Goal: Task Accomplishment & Management: Use online tool/utility

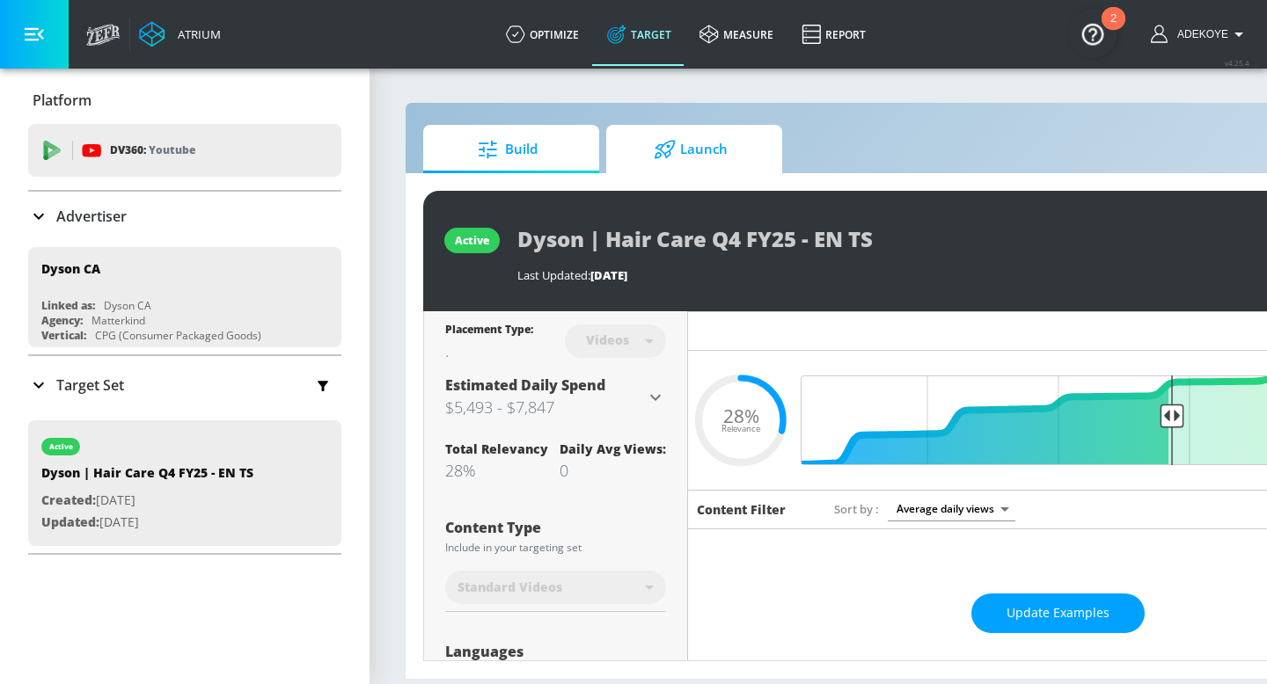
click at [683, 165] on span "Launch" at bounding box center [691, 149] width 134 height 42
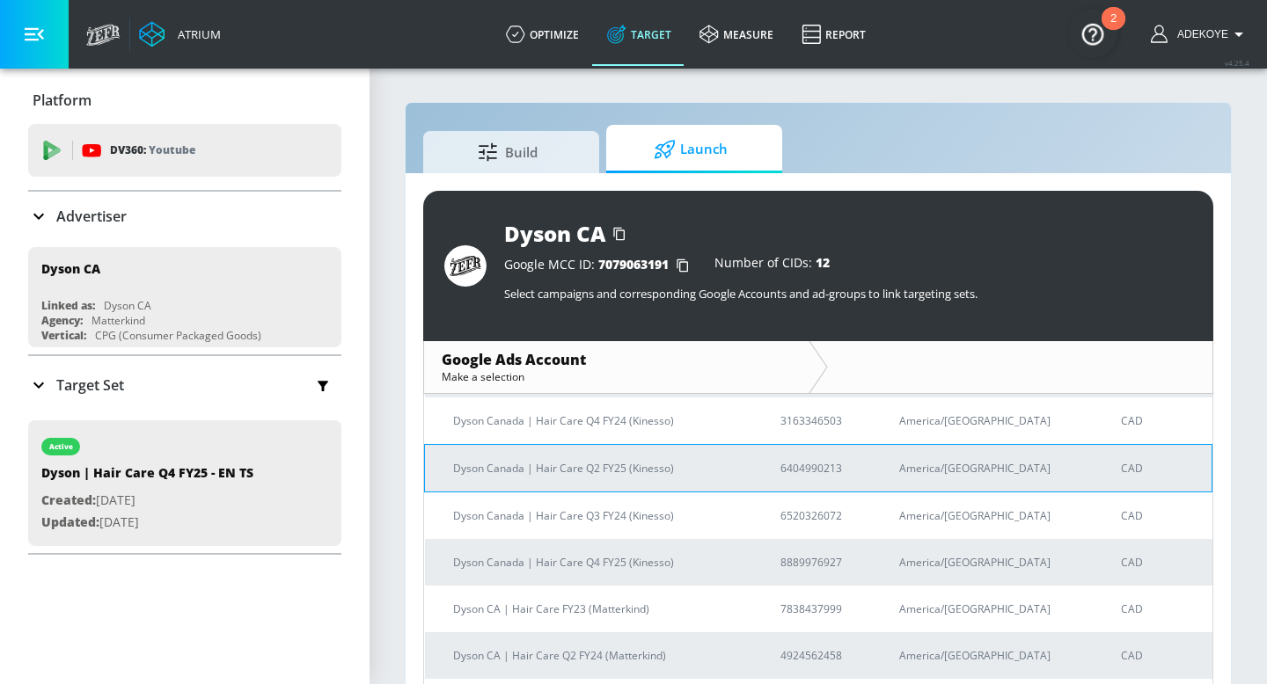
scroll to position [132, 0]
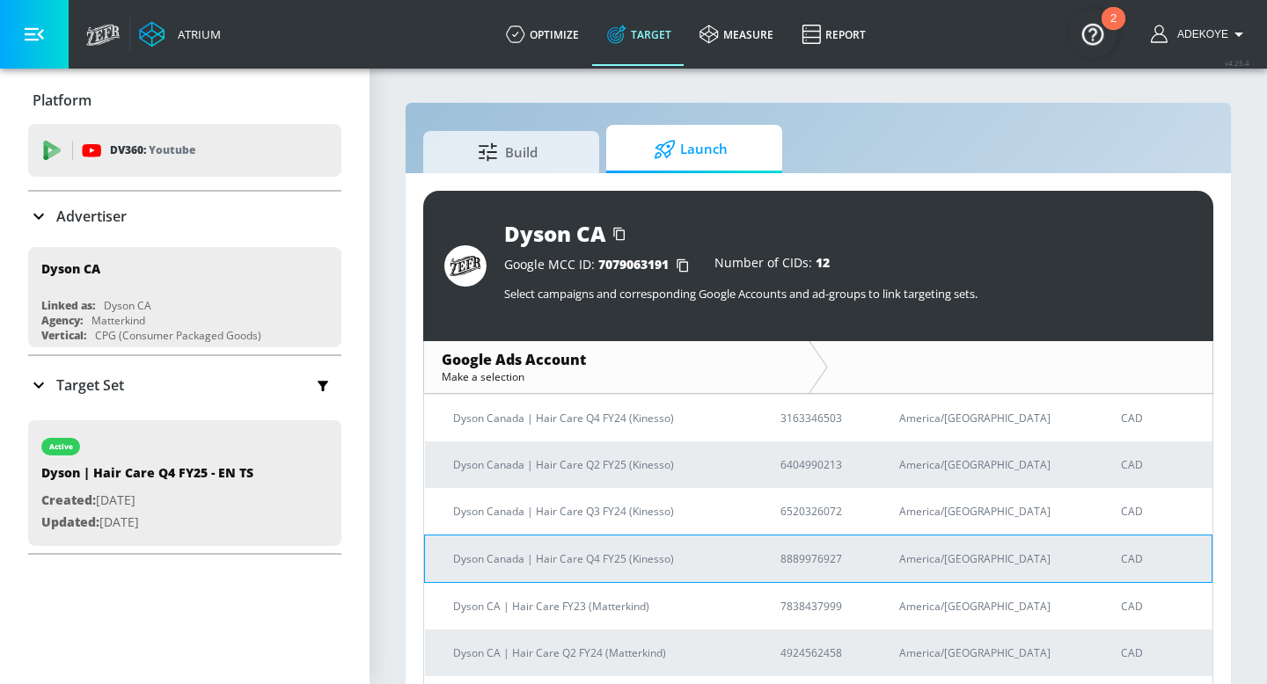
click at [516, 559] on p "Dyson Canada | Hair Care Q4 FY25 (Kinesso)" at bounding box center [595, 559] width 285 height 18
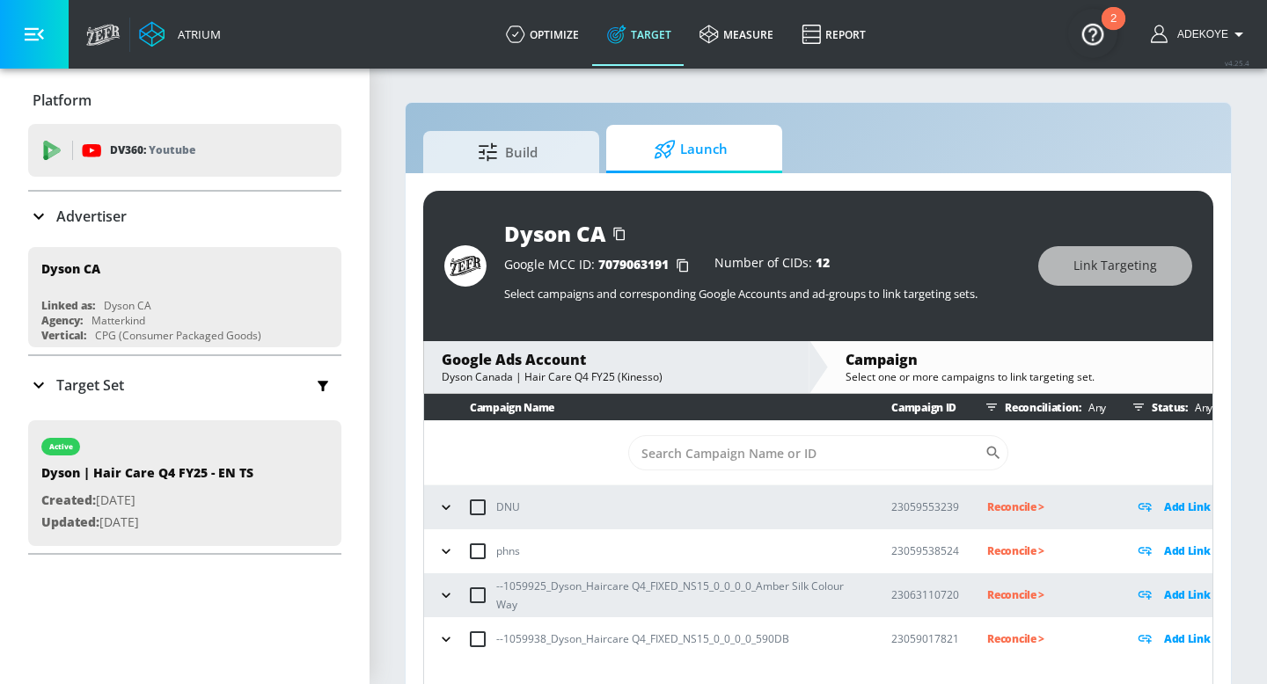
scroll to position [26, 0]
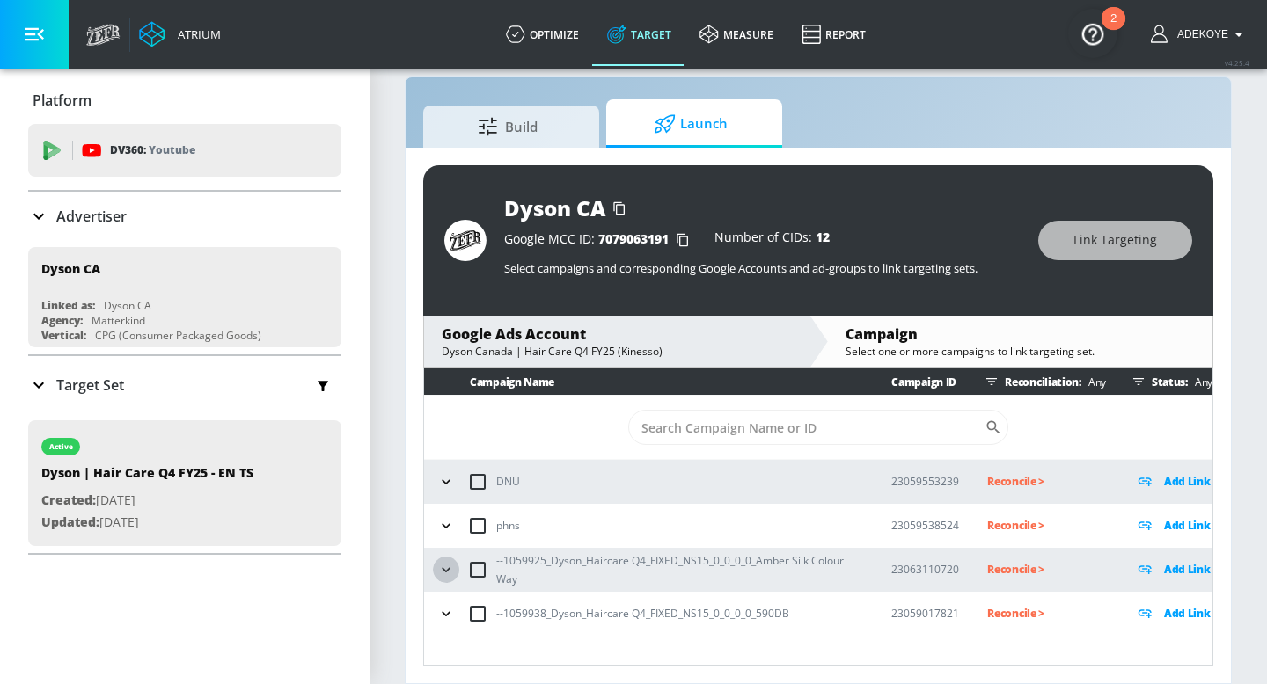
click at [445, 574] on icon "button" at bounding box center [446, 570] width 18 height 18
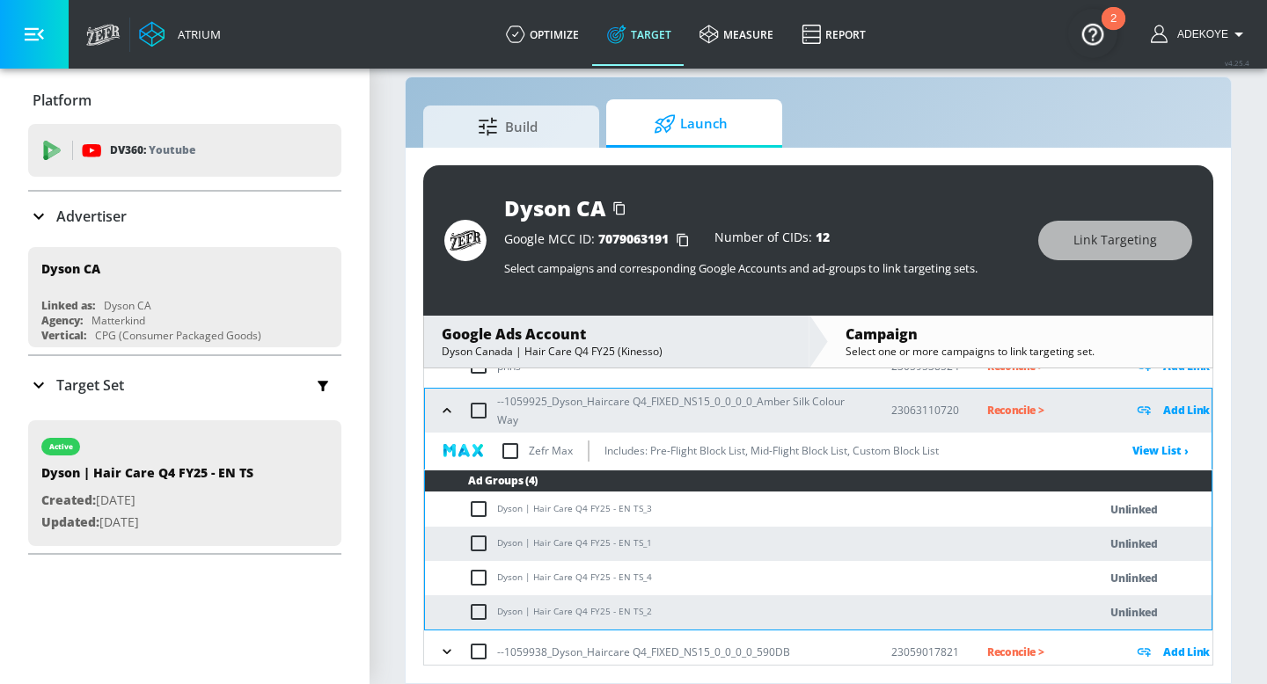
scroll to position [168, 0]
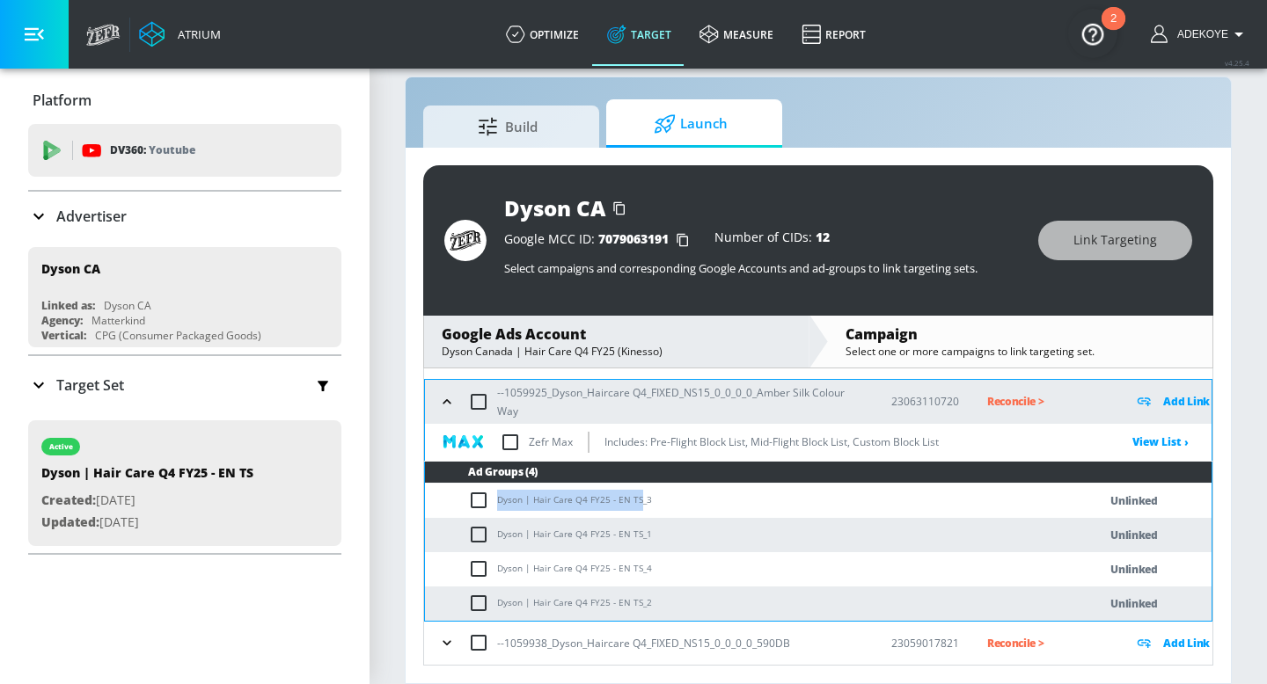
drag, startPoint x: 637, startPoint y: 497, endPoint x: 500, endPoint y: 486, distance: 137.7
click at [500, 486] on td "Dyson | Hair Care Q4 FY25 - EN TS_3" at bounding box center [743, 501] width 637 height 34
copy td "Dyson | Hair Care Q4 FY25 - EN TS"
click at [479, 499] on input "checkbox" at bounding box center [482, 500] width 29 height 21
checkbox input "true"
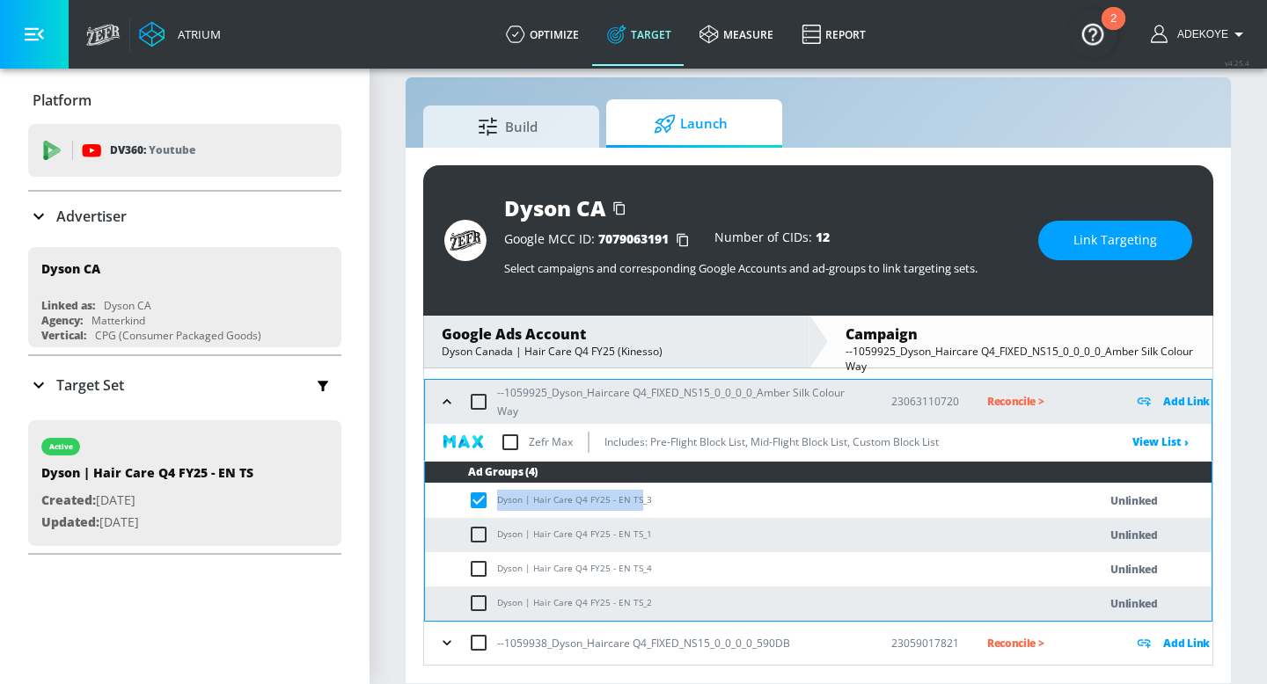
click at [479, 528] on input "checkbox" at bounding box center [482, 534] width 29 height 21
checkbox input "true"
click at [477, 559] on input "checkbox" at bounding box center [482, 569] width 29 height 21
checkbox input "true"
click at [476, 600] on input "checkbox" at bounding box center [482, 603] width 29 height 21
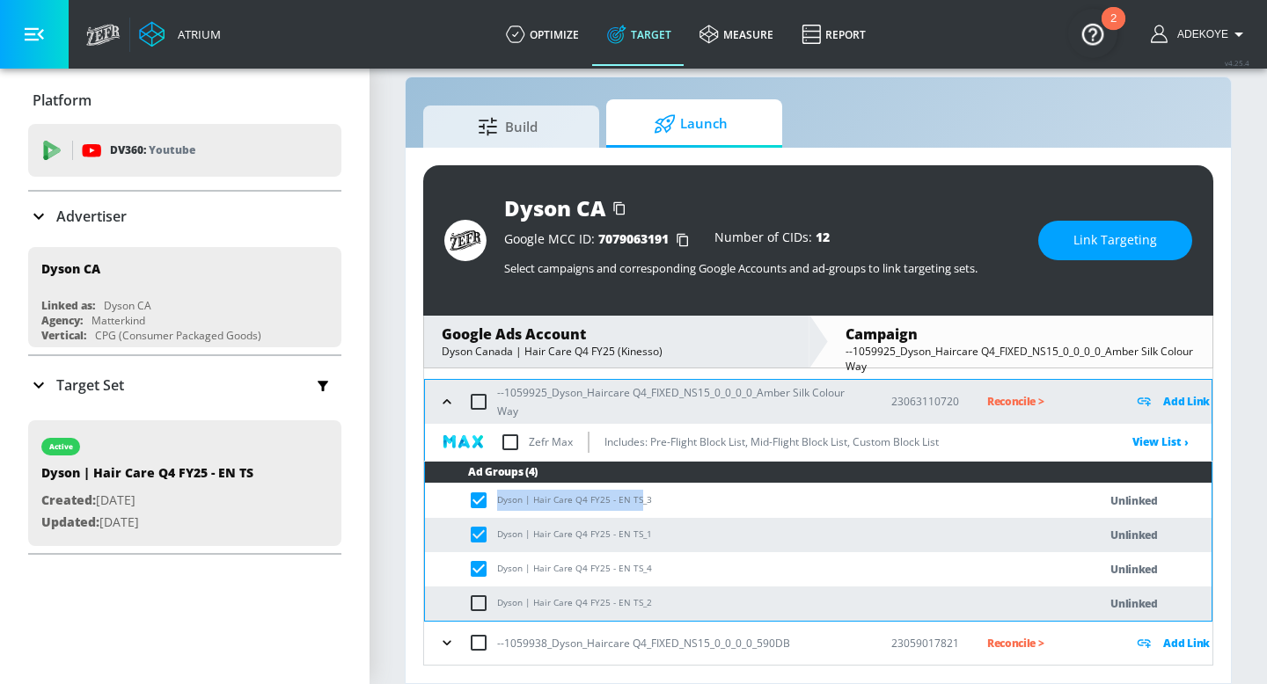
checkbox input "true"
click at [1119, 244] on span "Link Targeting" at bounding box center [1115, 241] width 84 height 22
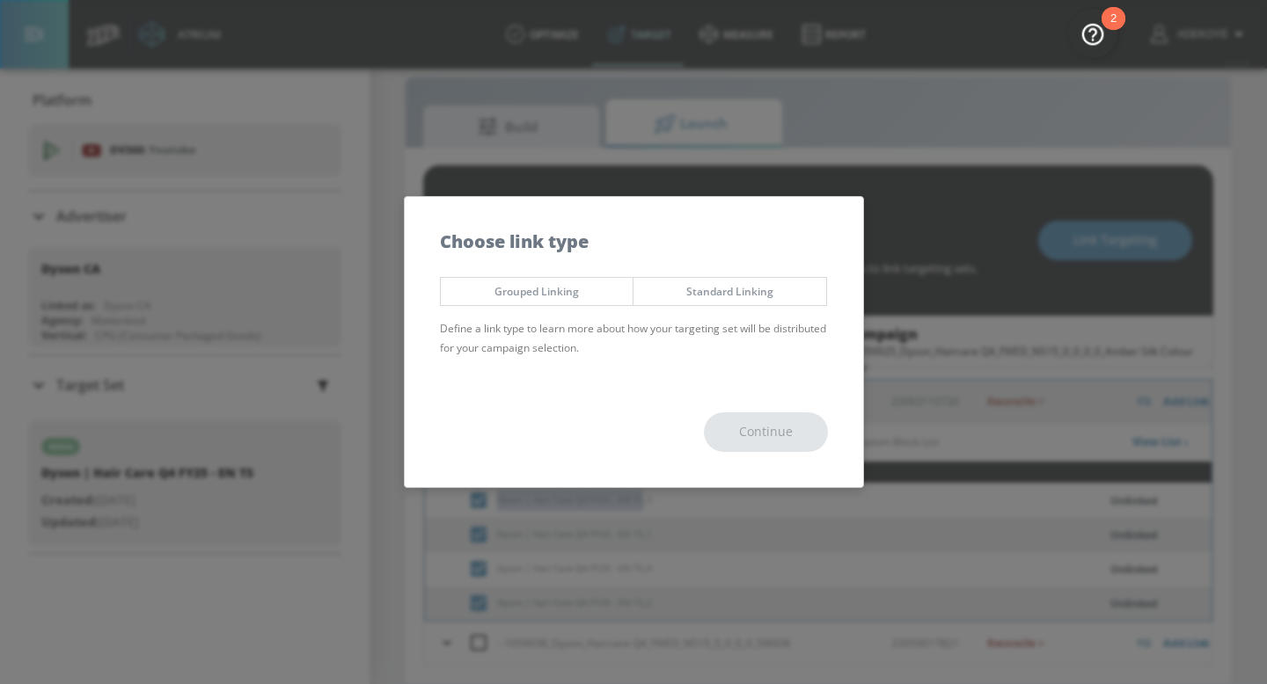
click at [587, 294] on span "Grouped Linking" at bounding box center [537, 291] width 166 height 18
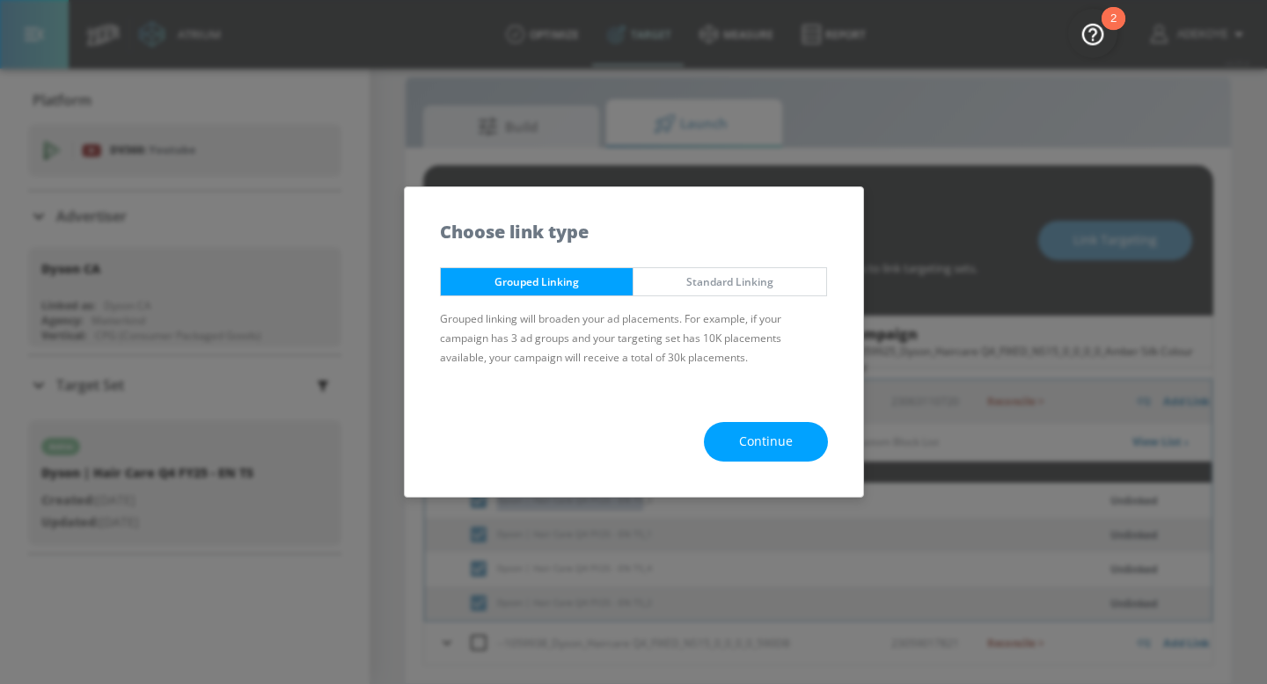
click at [798, 430] on button "Continue" at bounding box center [766, 442] width 124 height 40
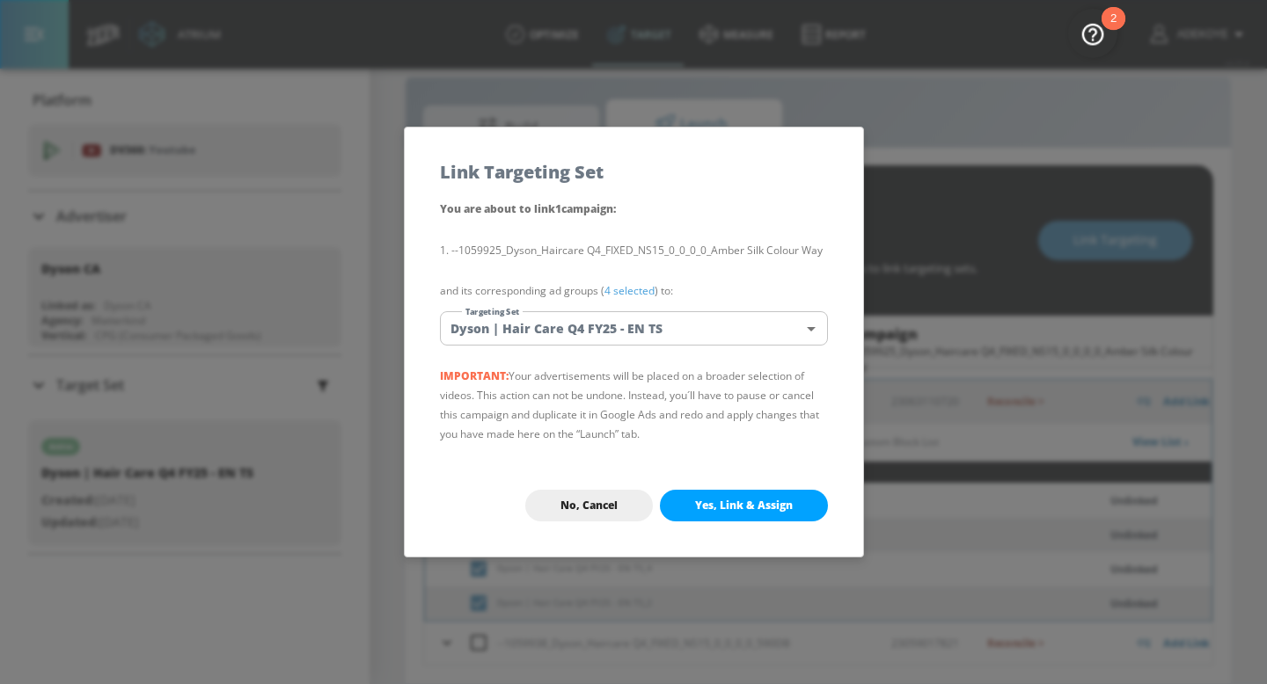
click at [690, 324] on body "Atrium optimize Target measure Report optimize Target measure Report v 4.25.4 A…" at bounding box center [633, 329] width 1267 height 710
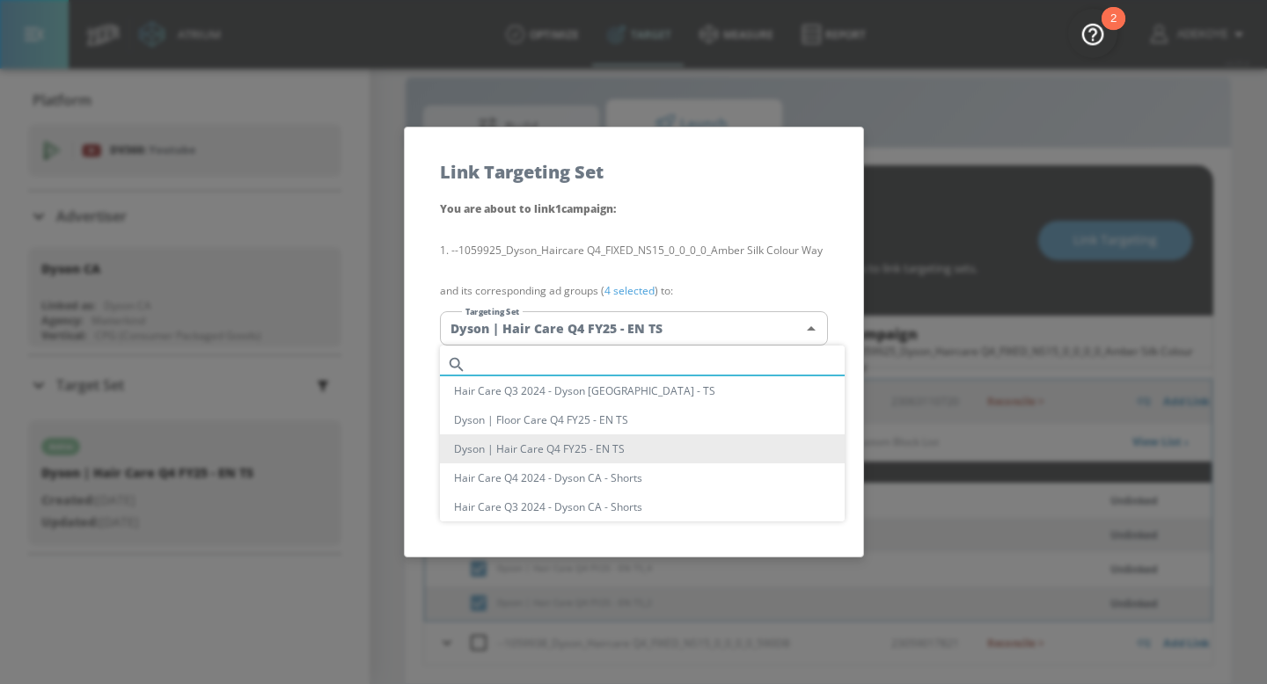
click at [639, 360] on input "text" at bounding box center [658, 365] width 371 height 24
paste input "Dyson | Hair Care Q4 FY25 - EN TS"
type input "Dyson | Hair Care Q4 FY25 - EN TS"
click at [638, 449] on li "Dyson | Hair Care Q4 FY25 - EN TS" at bounding box center [642, 449] width 405 height 29
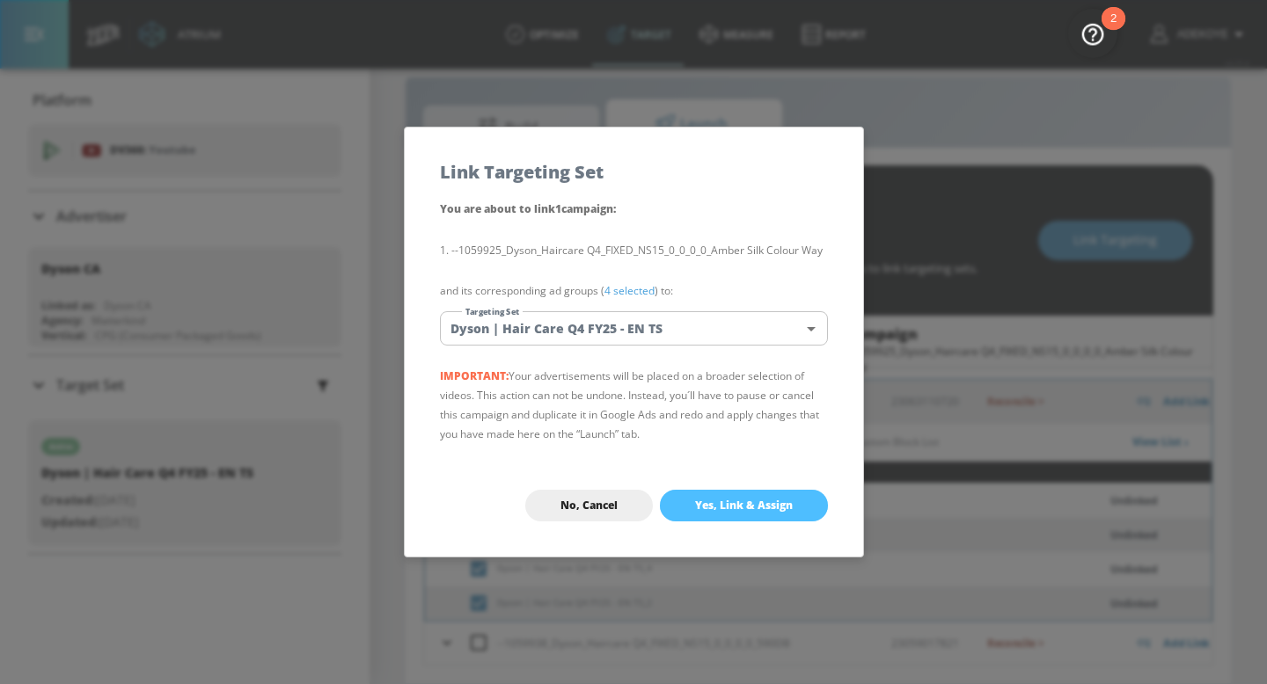
click at [757, 503] on span "Yes, Link & Assign" at bounding box center [744, 506] width 98 height 14
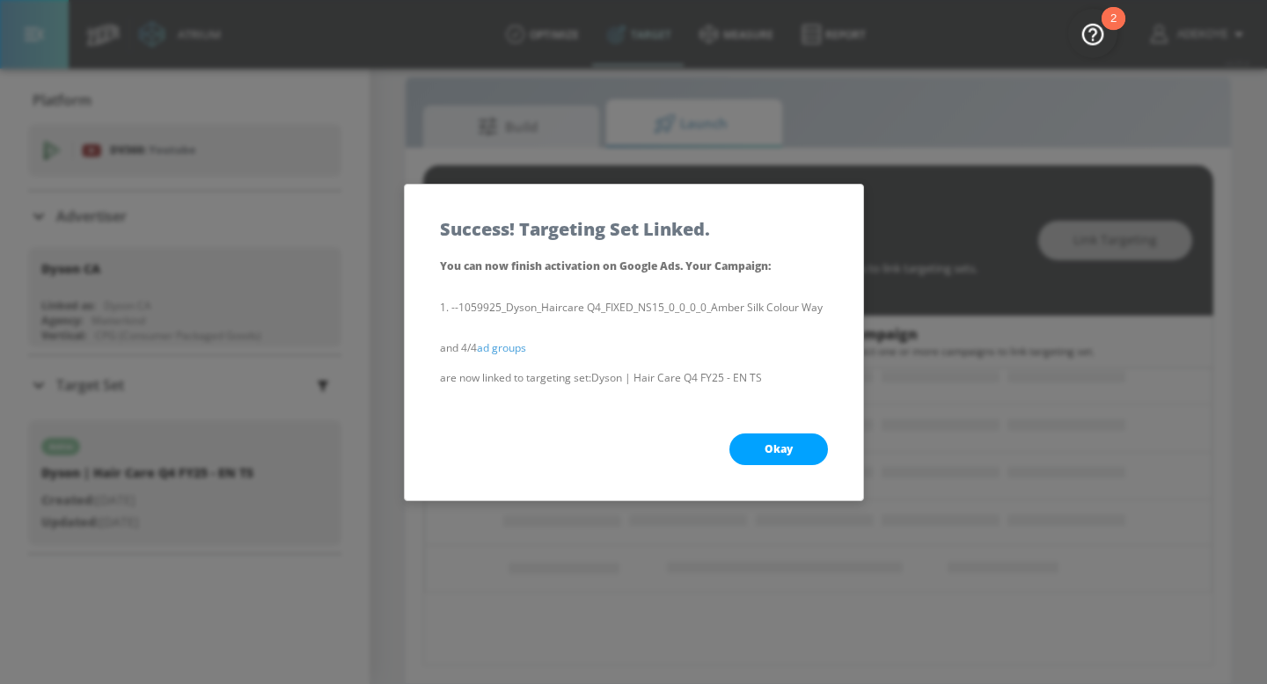
scroll to position [141, 0]
click at [782, 454] on span "Okay" at bounding box center [779, 450] width 28 height 14
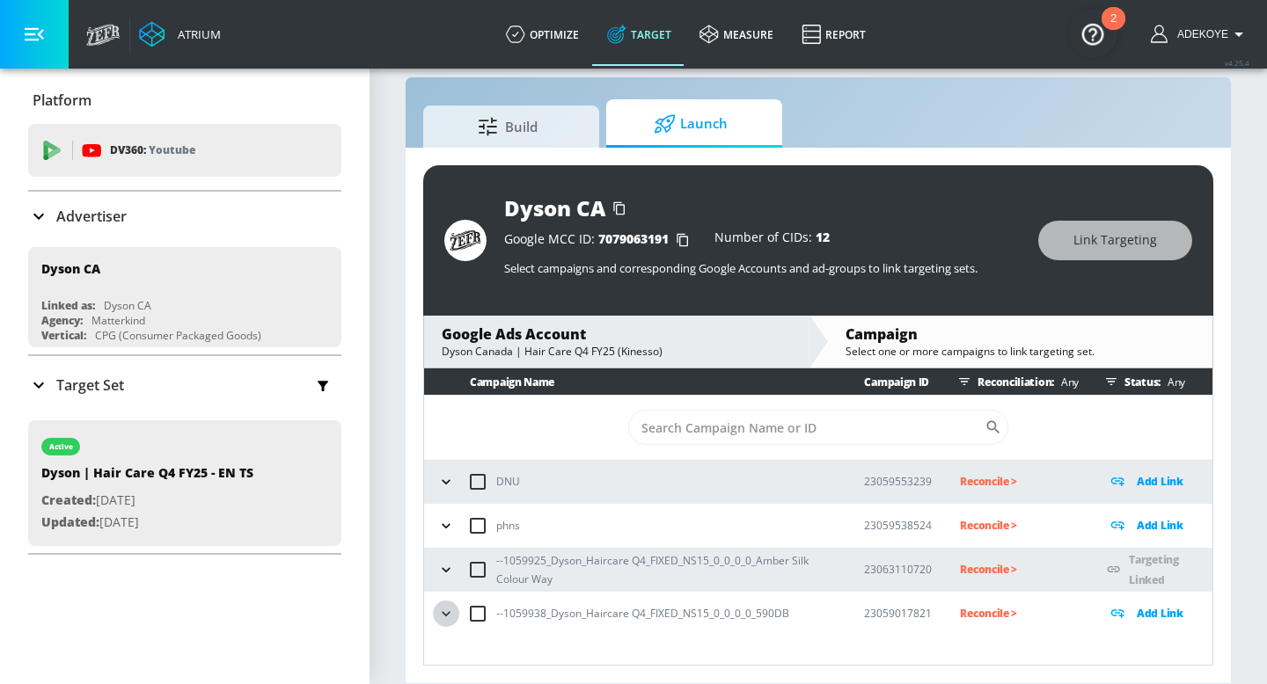
click at [443, 611] on icon "button" at bounding box center [446, 614] width 18 height 18
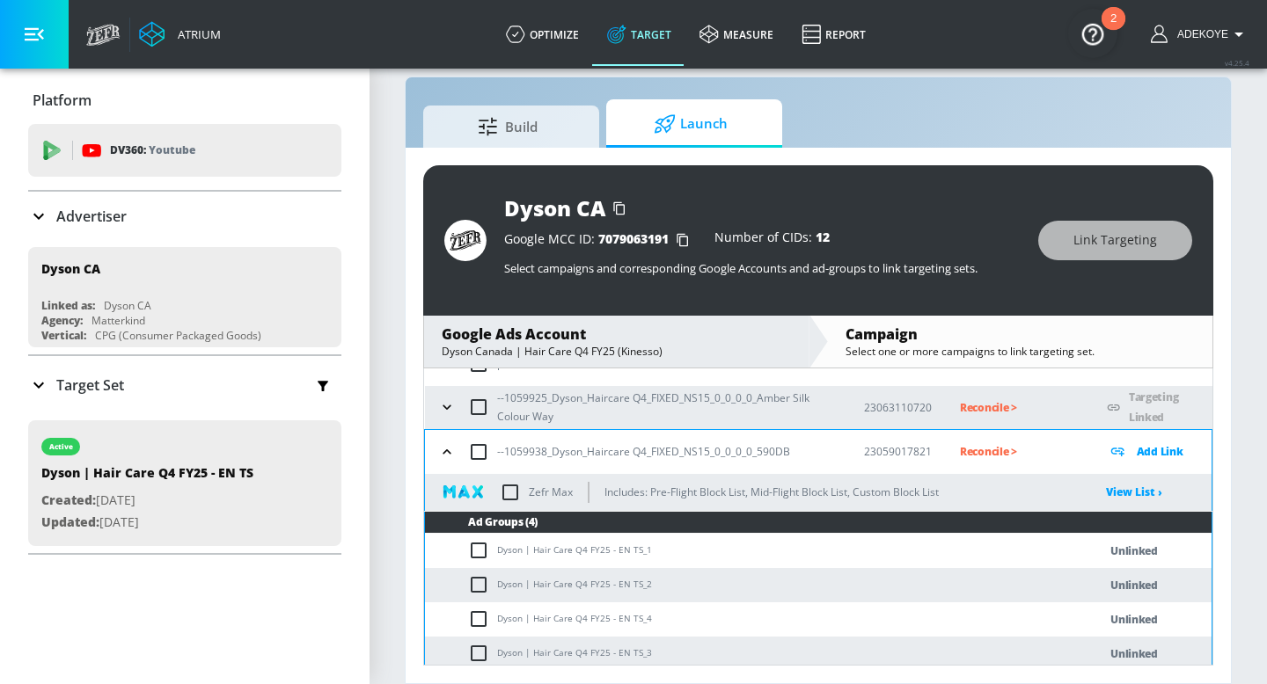
scroll to position [169, 0]
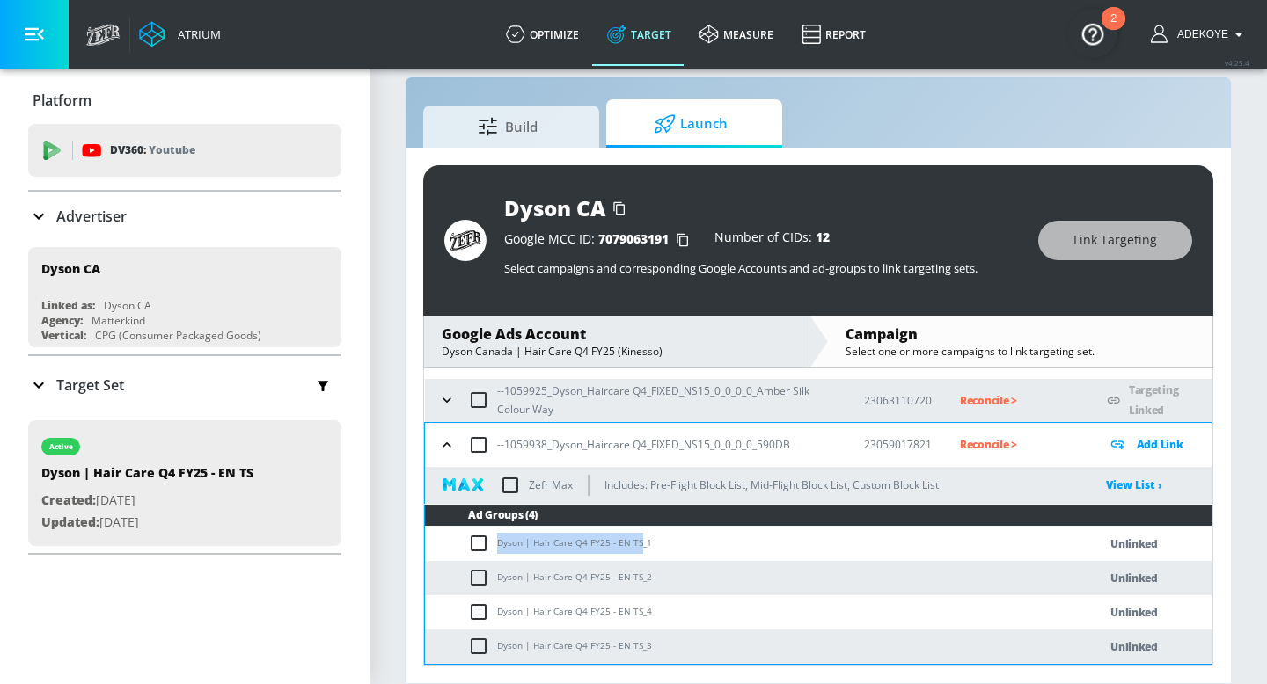
drag, startPoint x: 638, startPoint y: 545, endPoint x: 508, endPoint y: 531, distance: 130.9
click at [508, 531] on td "Dyson | Hair Care Q4 FY25 - EN TS_1" at bounding box center [743, 544] width 637 height 34
copy td "Dyson | Hair Care Q4 FY25 - EN TS"
click at [479, 544] on input "checkbox" at bounding box center [482, 543] width 29 height 21
checkbox input "true"
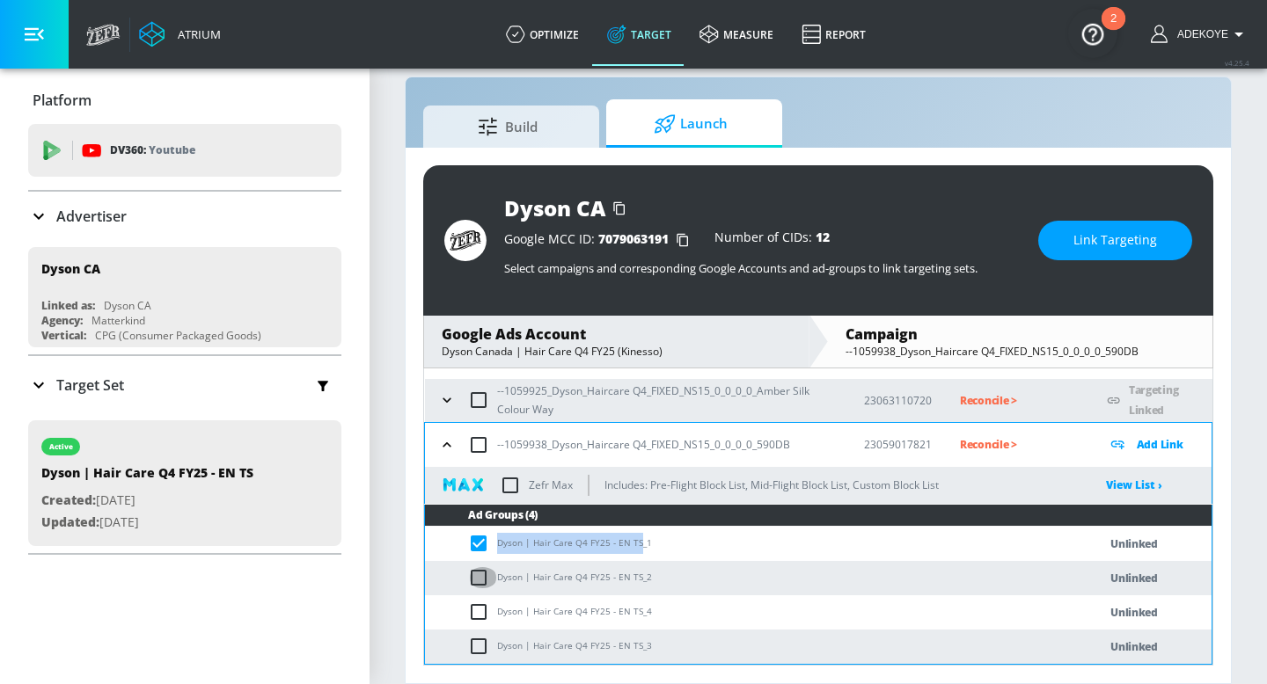
click at [472, 582] on input "checkbox" at bounding box center [482, 577] width 29 height 21
checkbox input "true"
click at [475, 609] on input "checkbox" at bounding box center [482, 612] width 29 height 21
checkbox input "true"
click at [479, 652] on input "checkbox" at bounding box center [482, 646] width 29 height 21
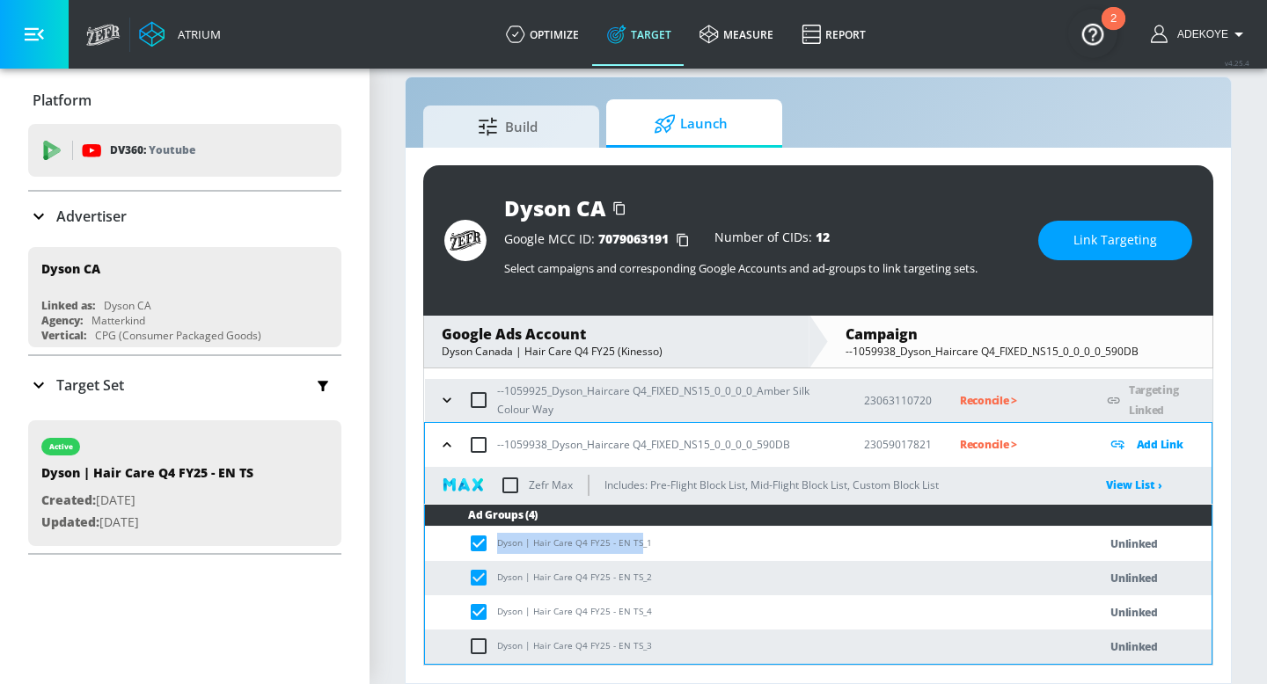
checkbox input "true"
click at [1136, 240] on span "Link Targeting" at bounding box center [1115, 241] width 84 height 22
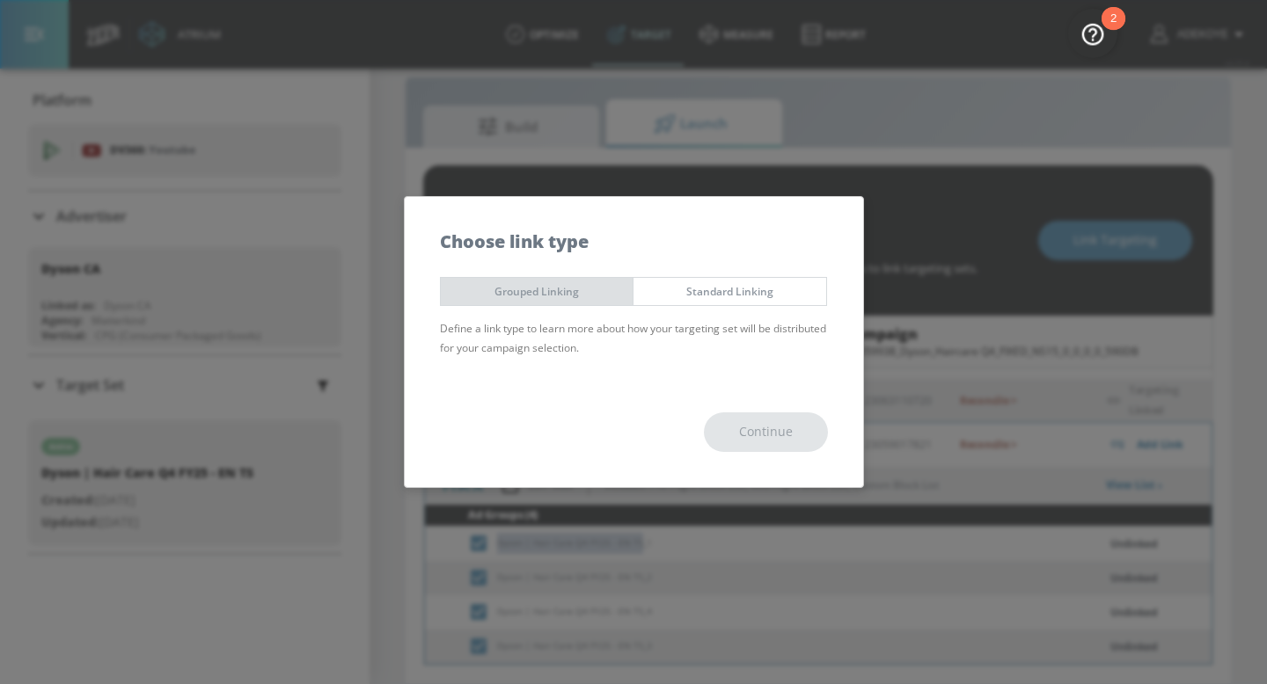
click at [593, 285] on span "Grouped Linking" at bounding box center [537, 291] width 166 height 18
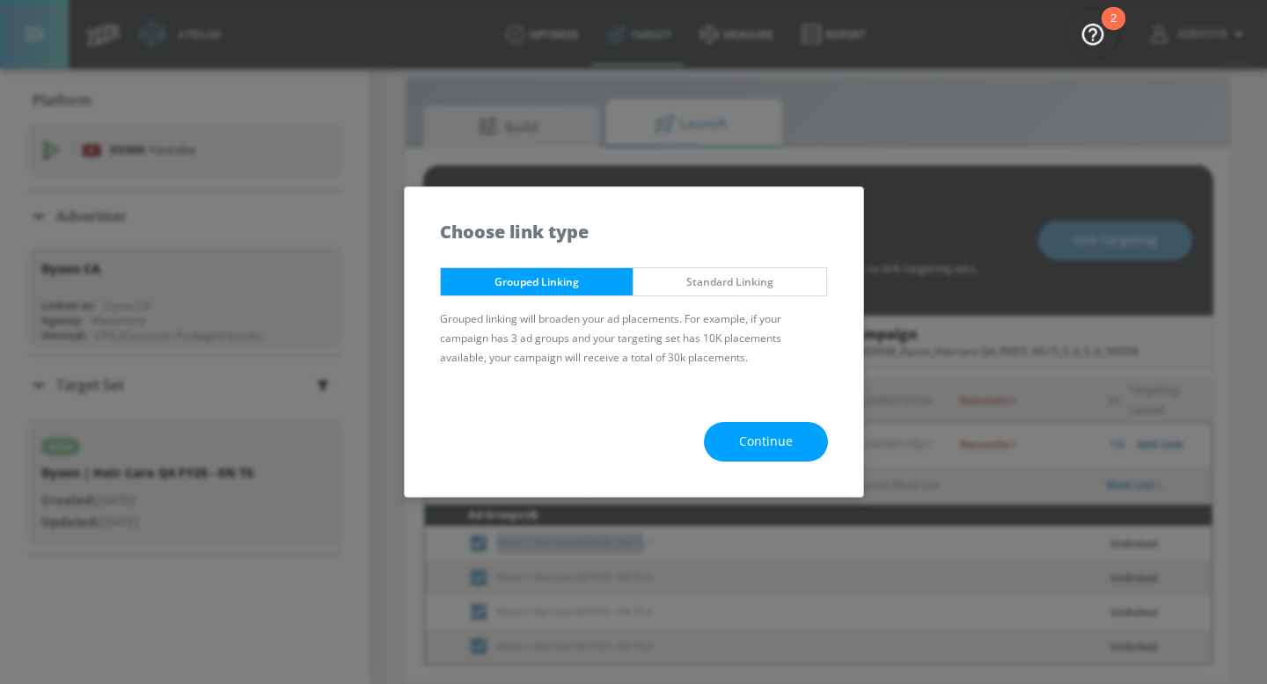
click at [767, 428] on button "Continue" at bounding box center [766, 442] width 124 height 40
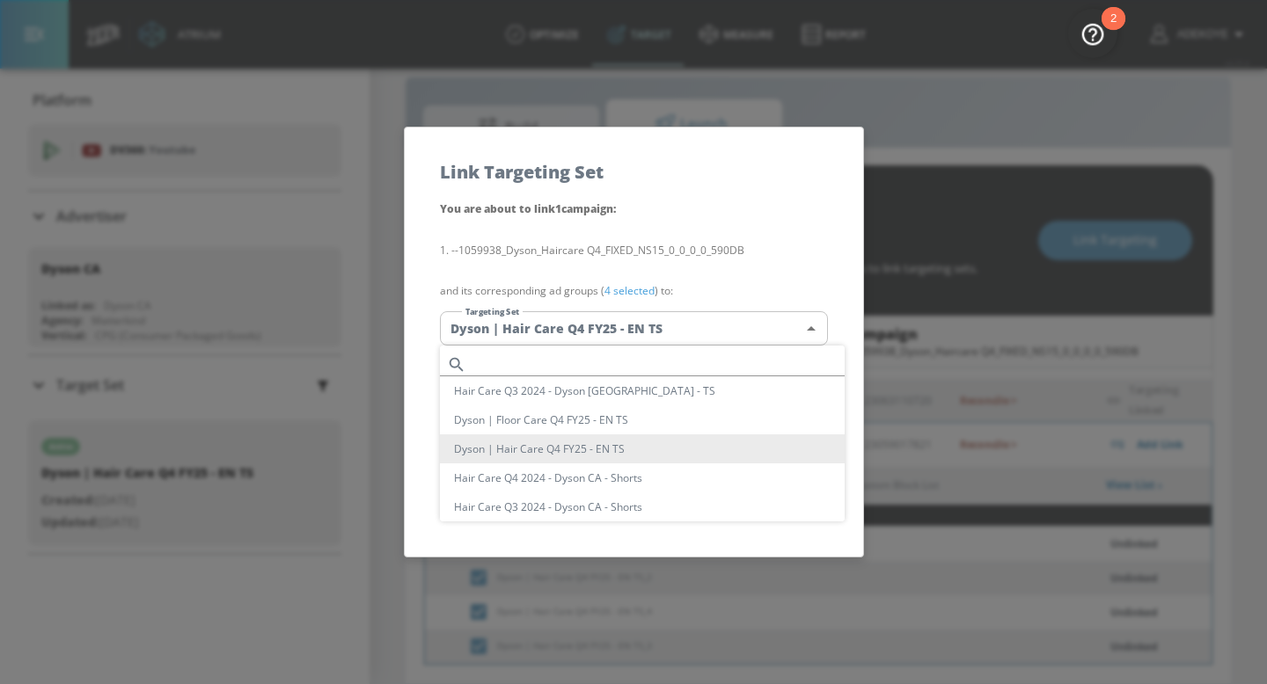
click at [737, 333] on body "Atrium optimize Target measure Report optimize Target measure Report v 4.25.4 A…" at bounding box center [633, 329] width 1267 height 710
click at [693, 356] on input "text" at bounding box center [658, 365] width 371 height 24
paste input "Dyson | Hair Care Q4 FY25 - EN TS"
type input "Dyson | Hair Care Q4 FY25 - EN TS"
click at [615, 442] on li "Dyson | Hair Care Q4 FY25 - EN TS" at bounding box center [642, 449] width 405 height 29
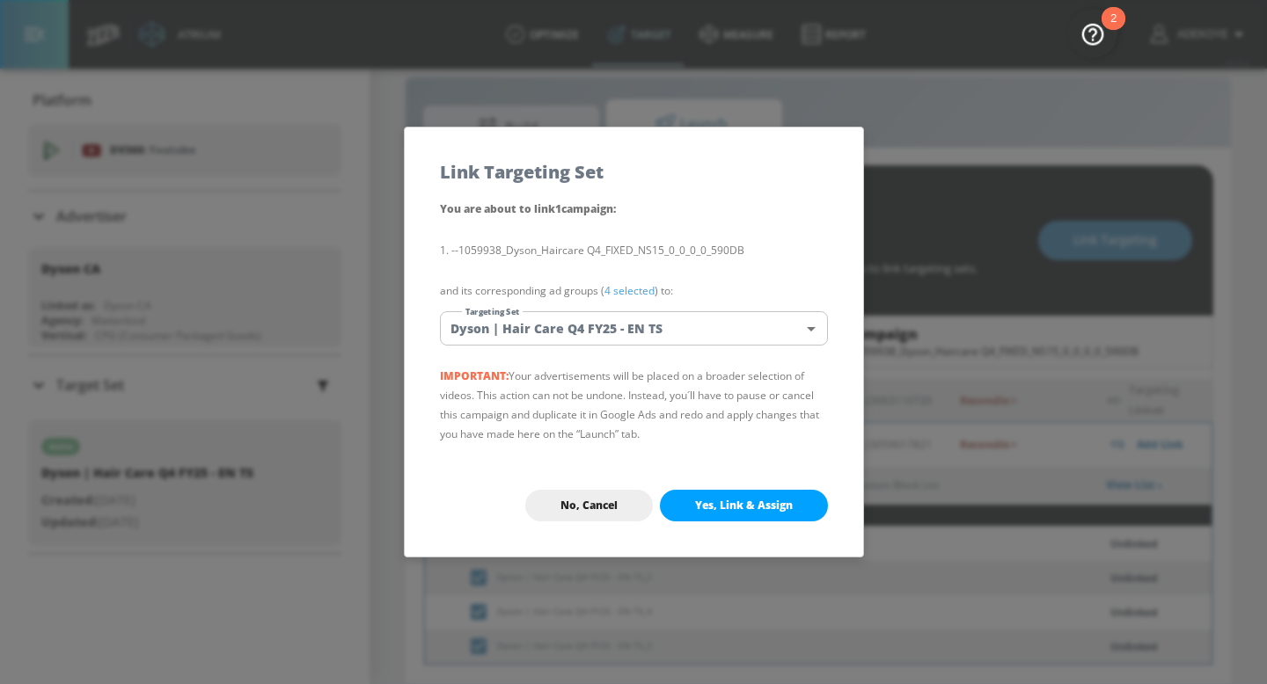
click at [726, 509] on span "Yes, Link & Assign" at bounding box center [744, 506] width 98 height 14
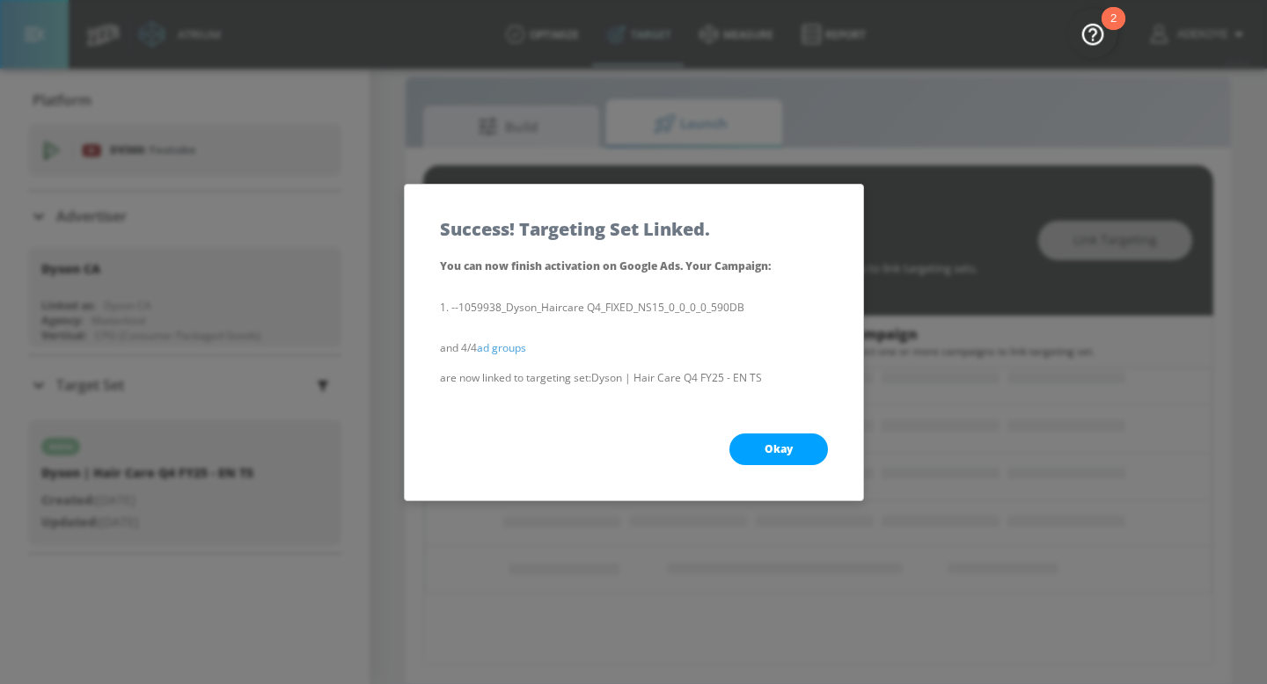
scroll to position [0, 0]
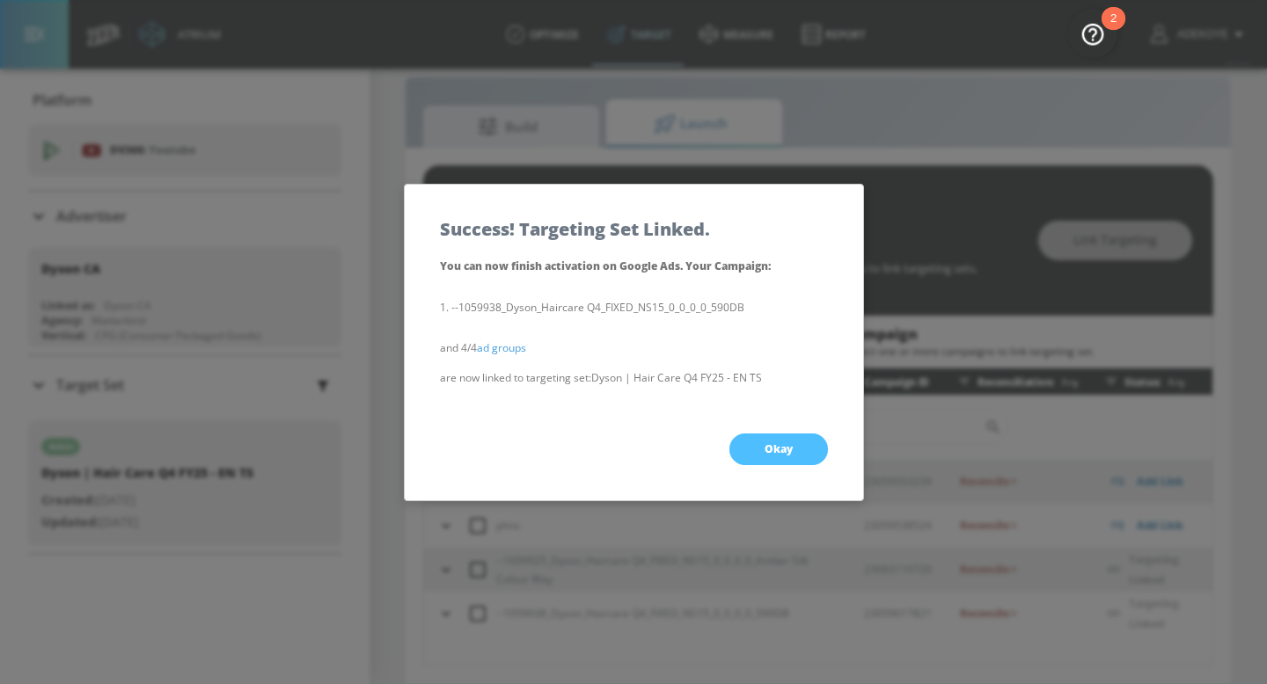
click at [788, 444] on span "Okay" at bounding box center [779, 450] width 28 height 14
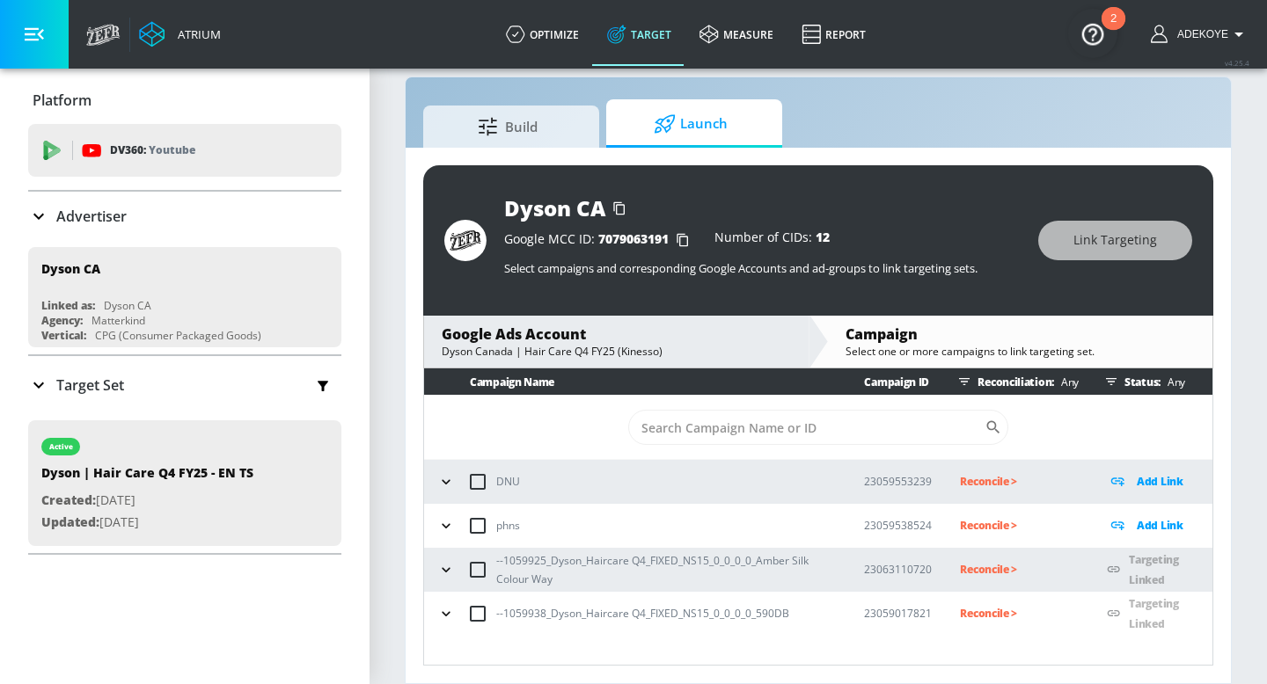
click at [992, 566] on p "Reconcile >" at bounding box center [1019, 570] width 119 height 20
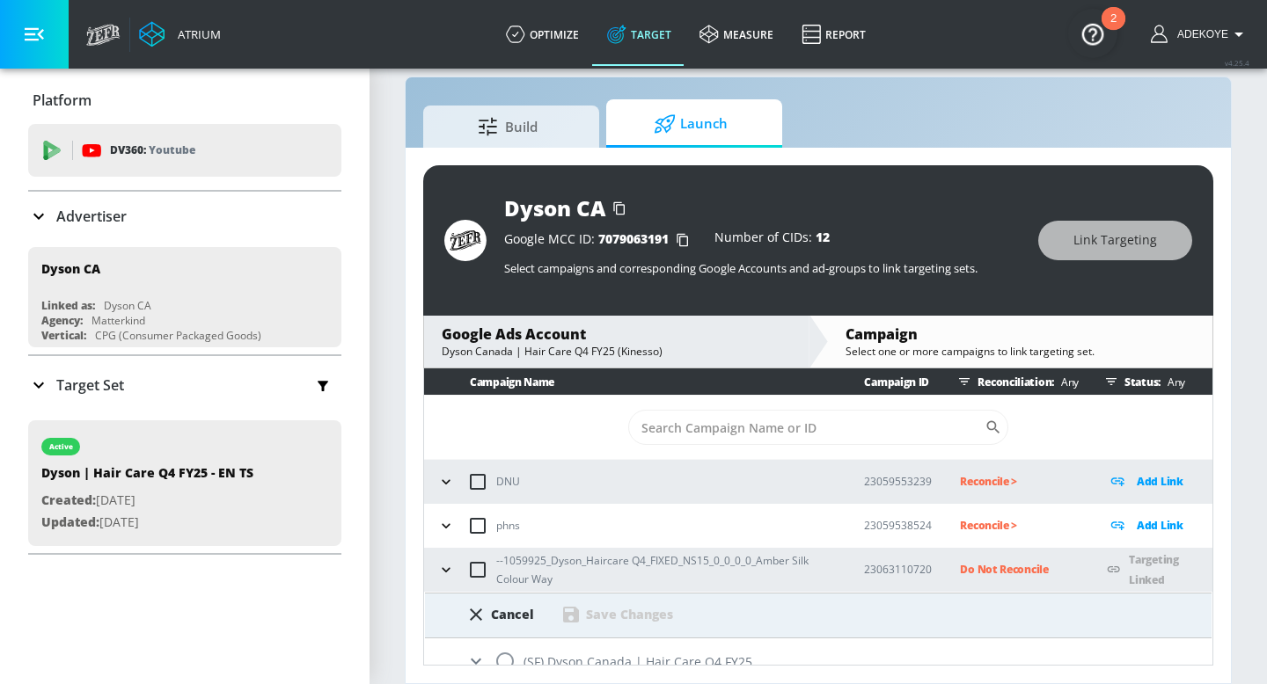
scroll to position [64, 0]
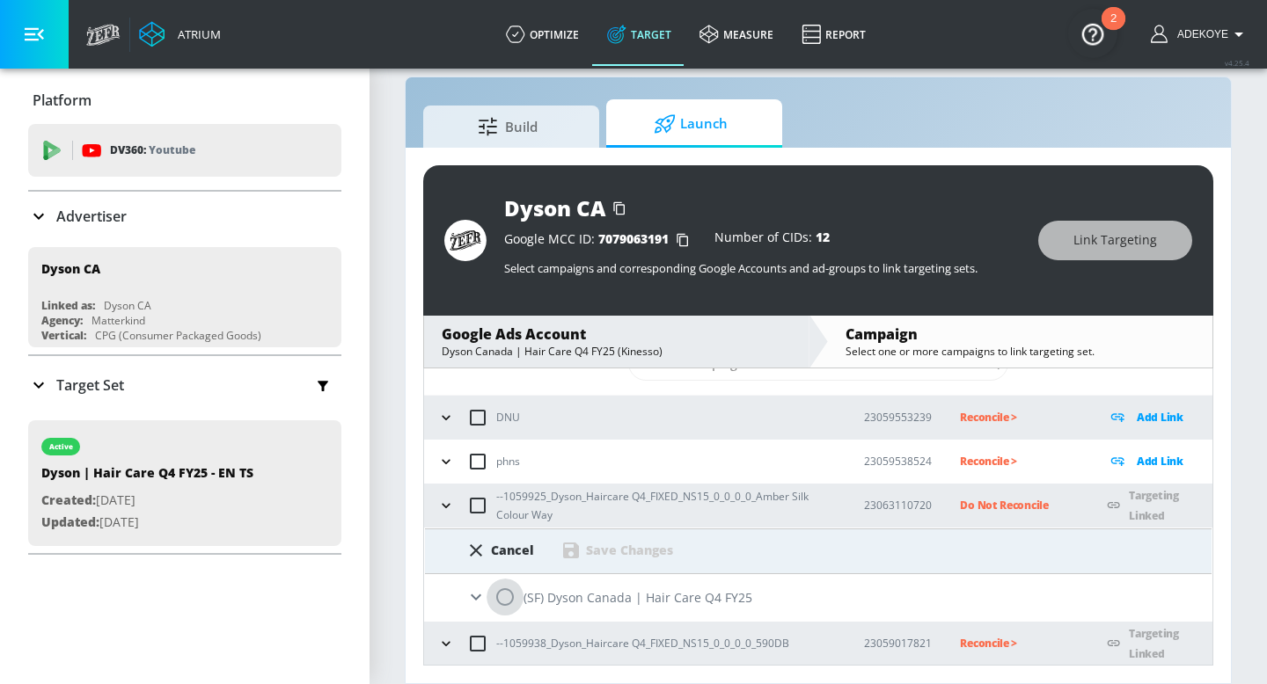
click at [491, 603] on input "radio" at bounding box center [505, 597] width 37 height 37
radio input "true"
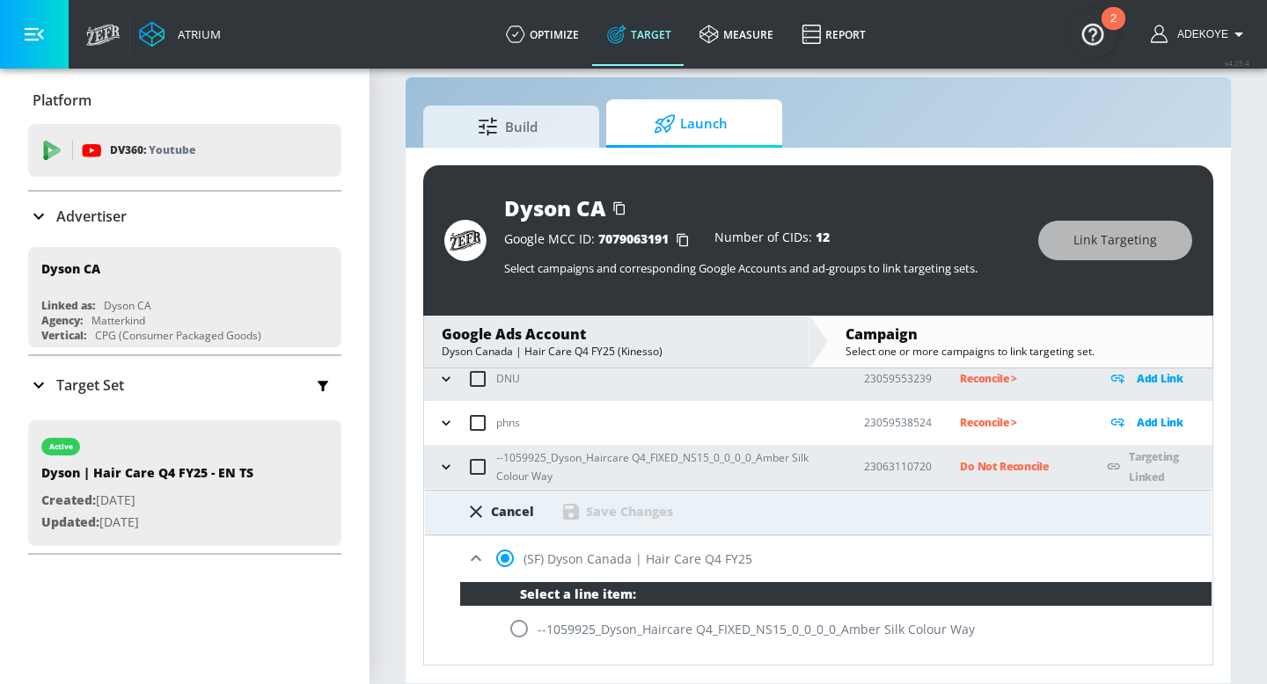
scroll to position [129, 0]
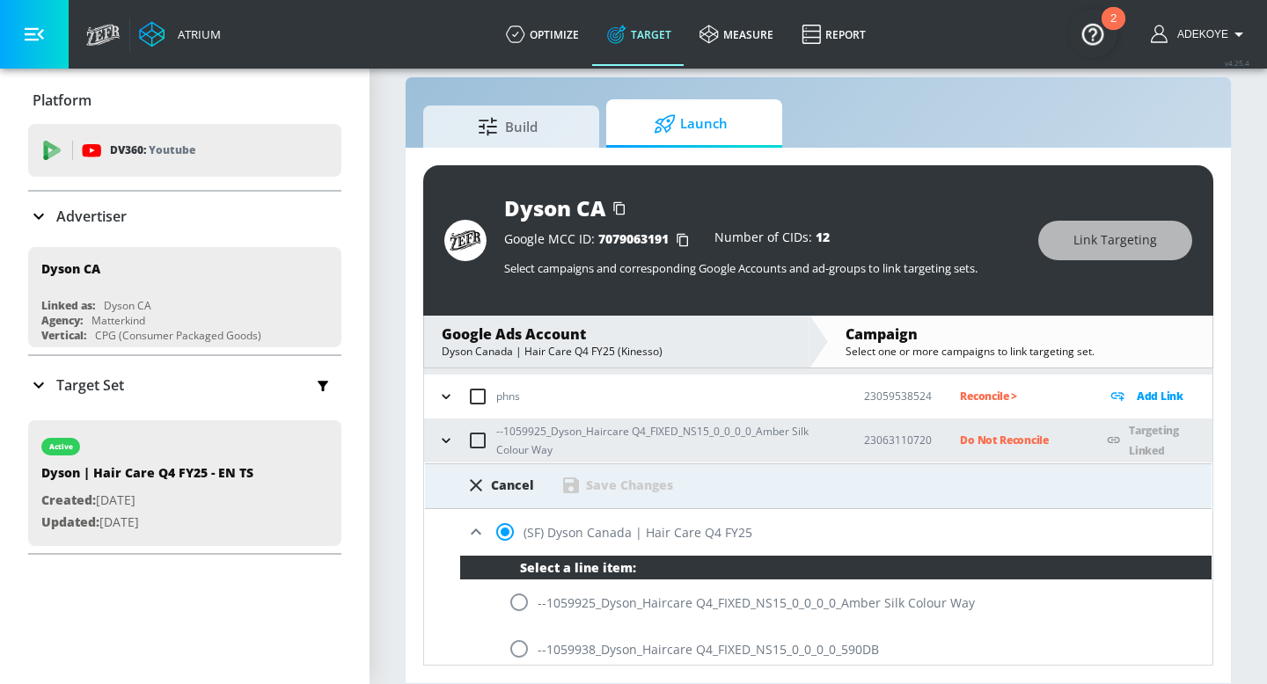
click at [517, 611] on input "radio" at bounding box center [519, 602] width 37 height 37
radio input "true"
click at [637, 482] on div "Save Changes" at bounding box center [629, 485] width 87 height 17
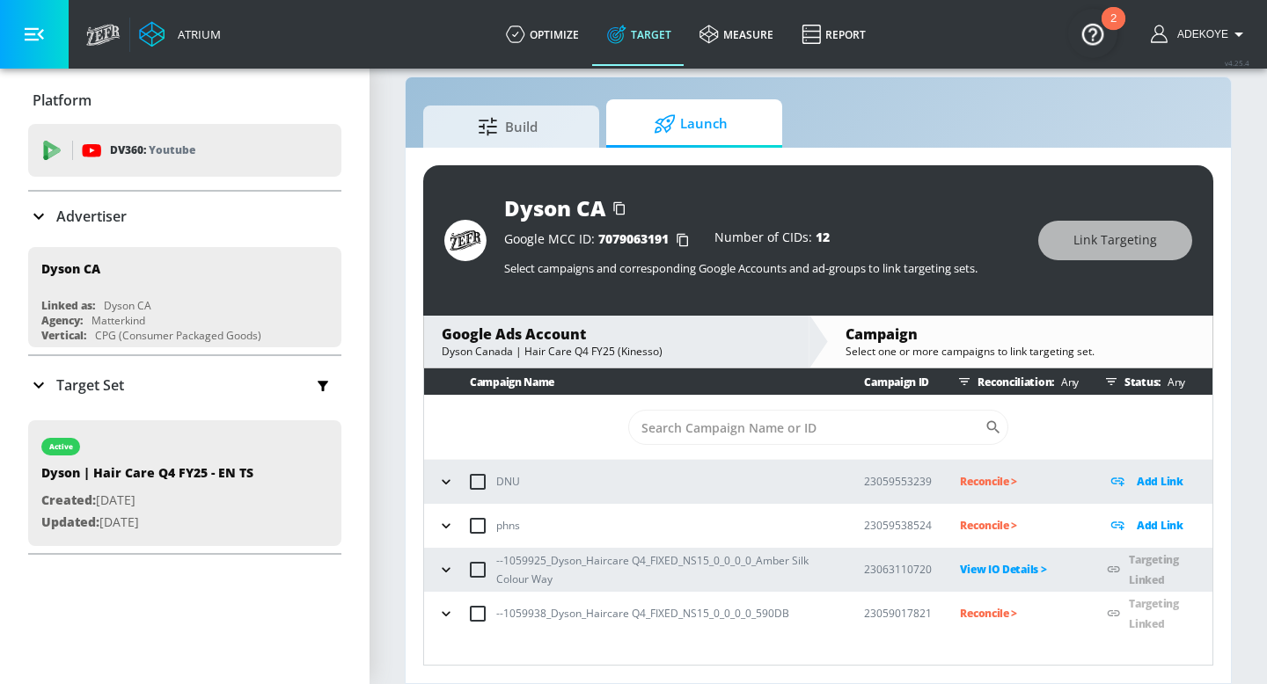
scroll to position [0, 0]
click at [980, 607] on p "Reconcile >" at bounding box center [1019, 614] width 119 height 20
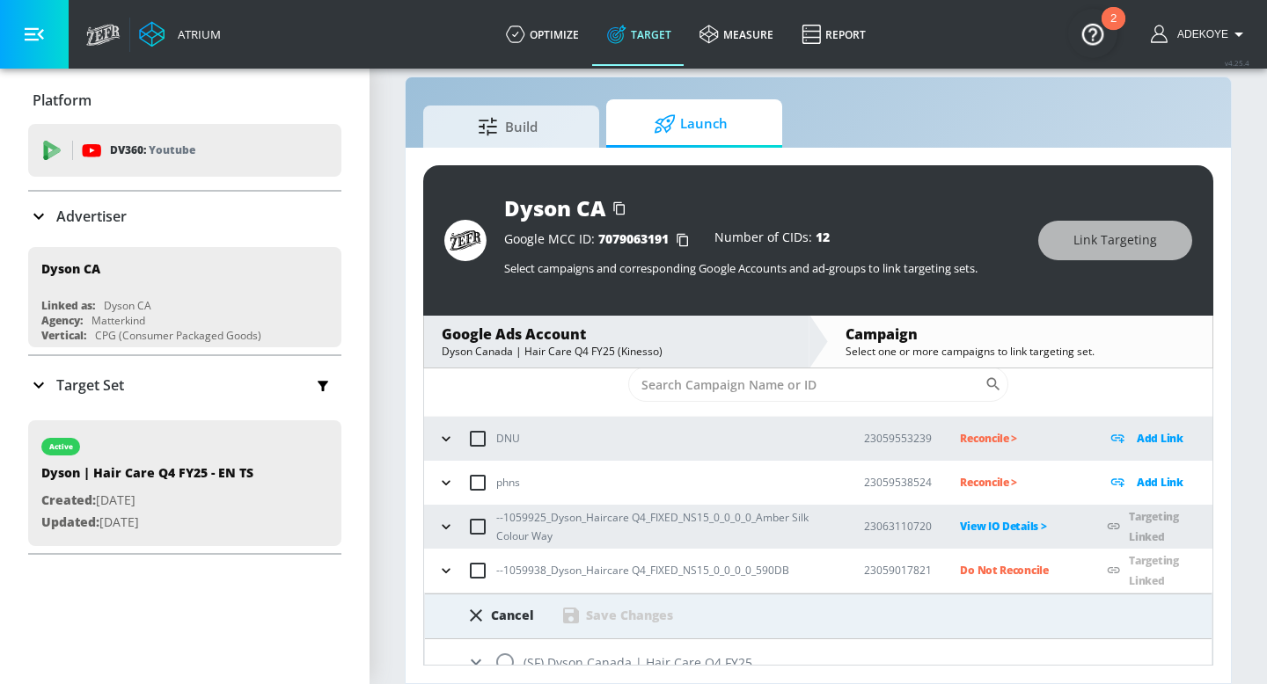
scroll to position [64, 0]
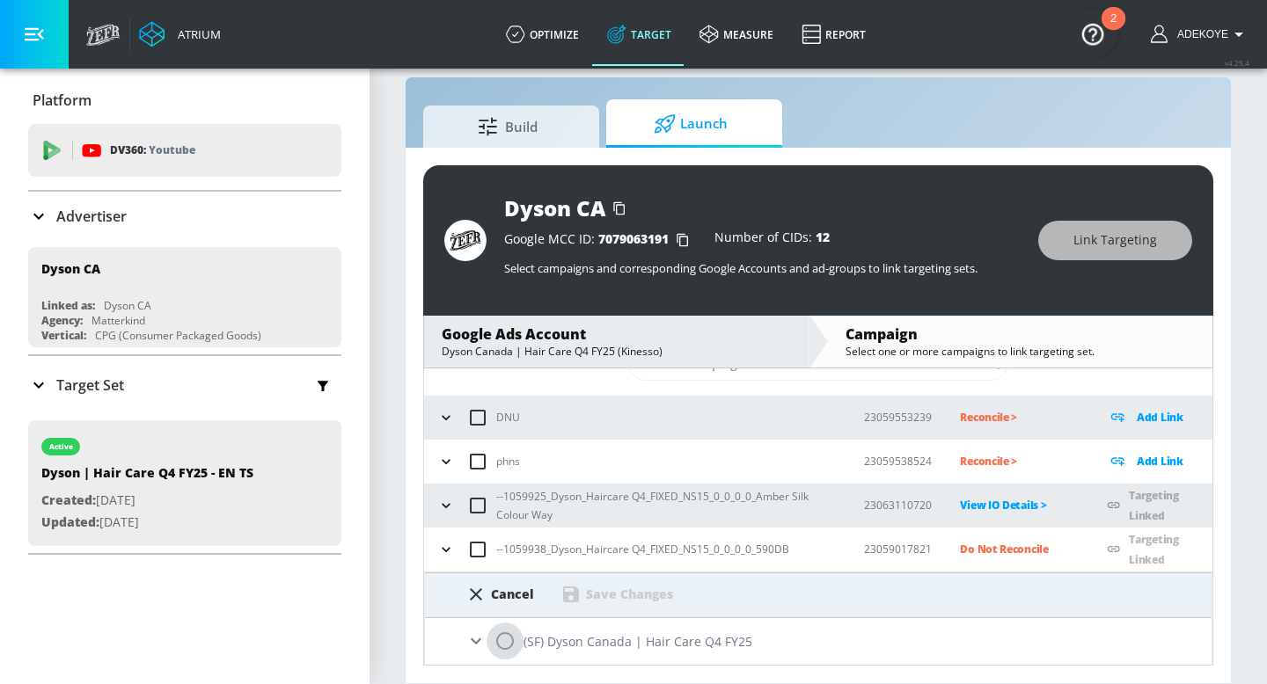
click at [510, 634] on input "radio" at bounding box center [505, 641] width 37 height 37
radio input "true"
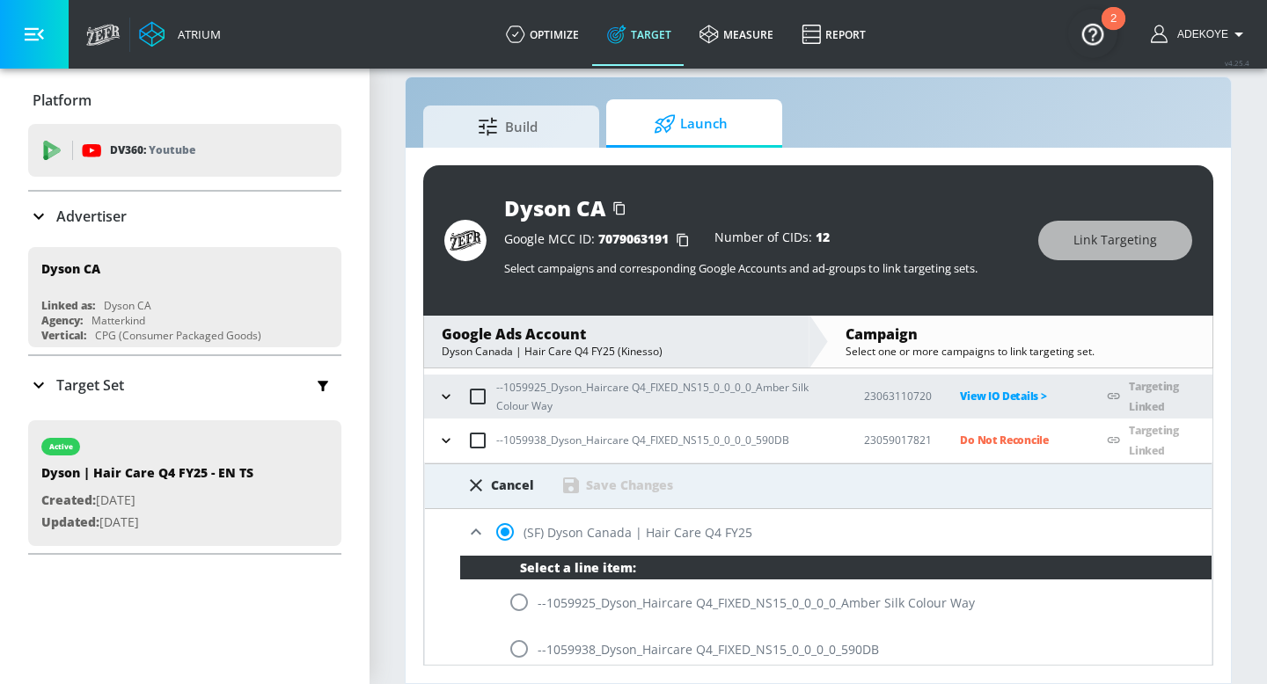
scroll to position [181, 0]
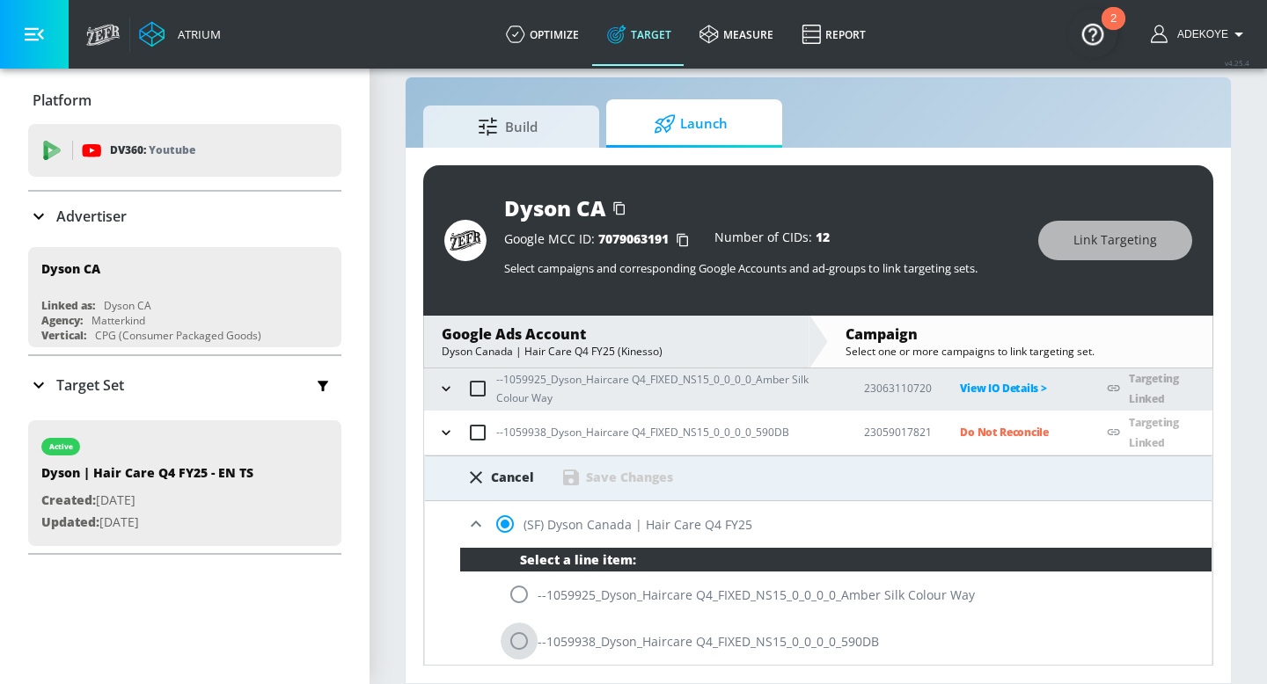
click at [510, 634] on input "radio" at bounding box center [519, 641] width 37 height 37
radio input "true"
click at [622, 475] on div "Save Changes" at bounding box center [629, 477] width 87 height 17
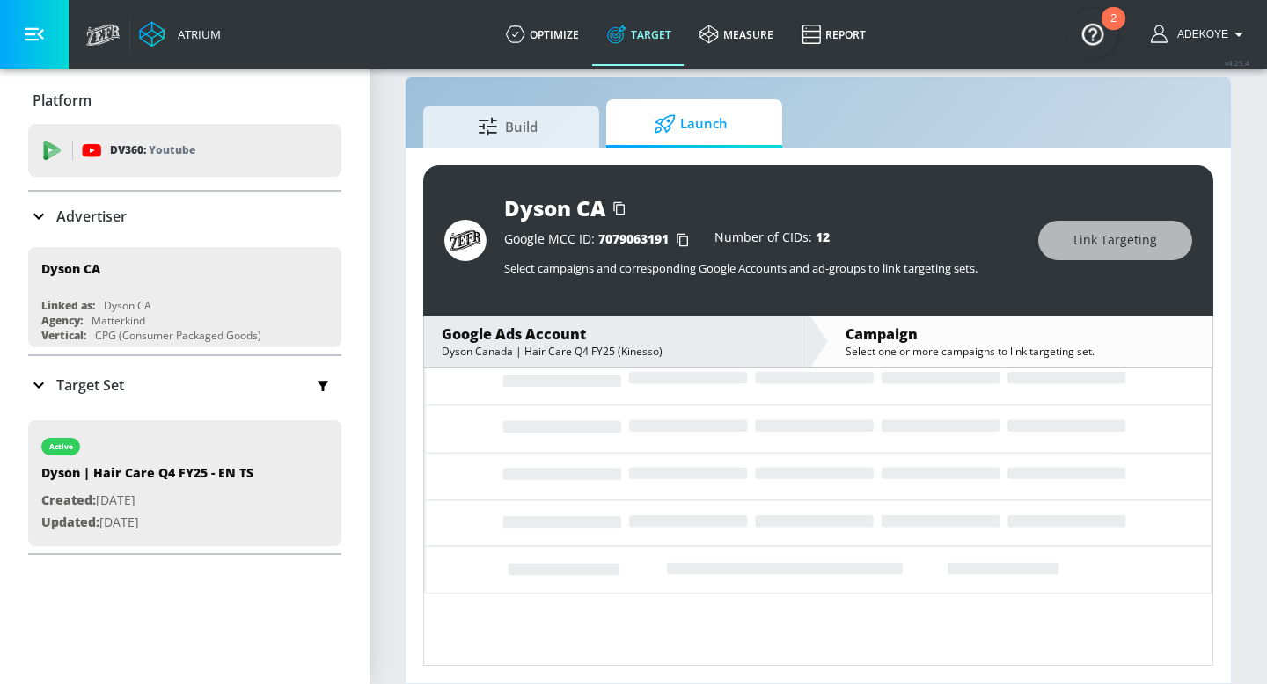
scroll to position [0, 0]
